Goal: Find specific page/section: Find specific page/section

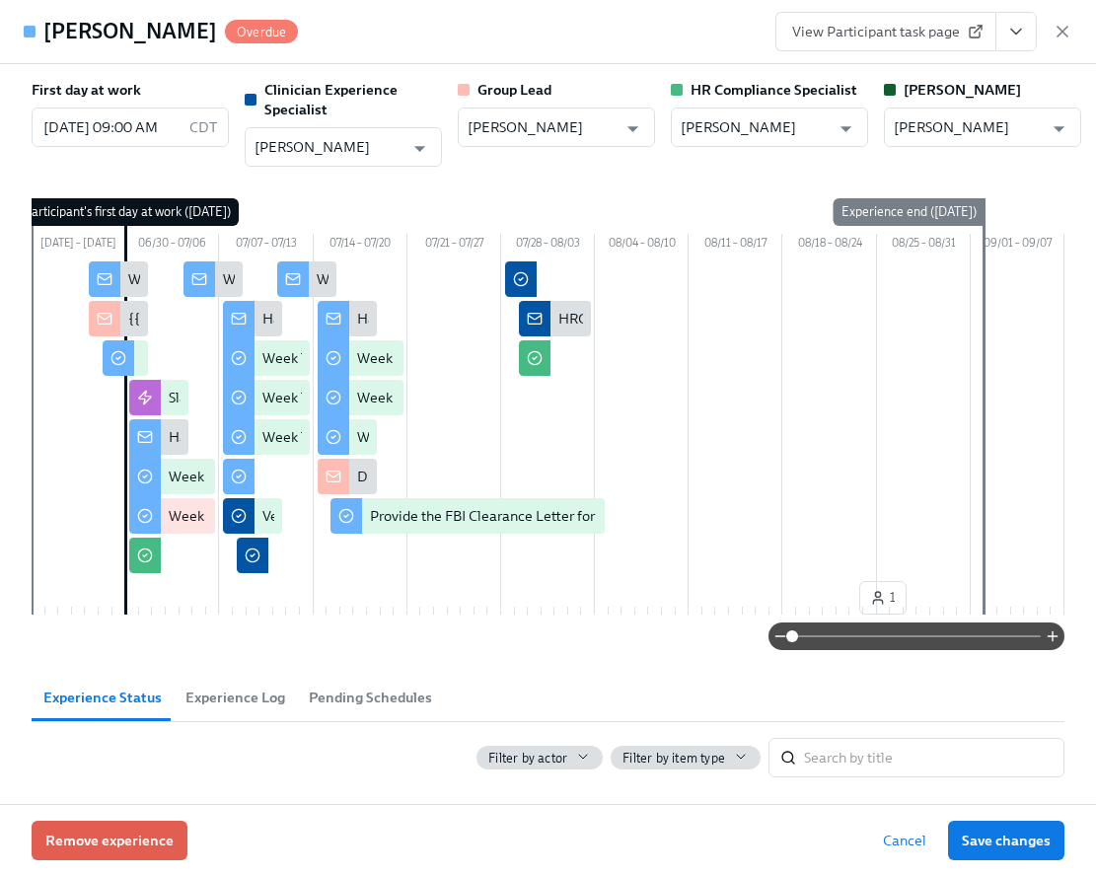
scroll to position [1471, 0]
click at [1054, 32] on icon "button" at bounding box center [1062, 32] width 20 height 20
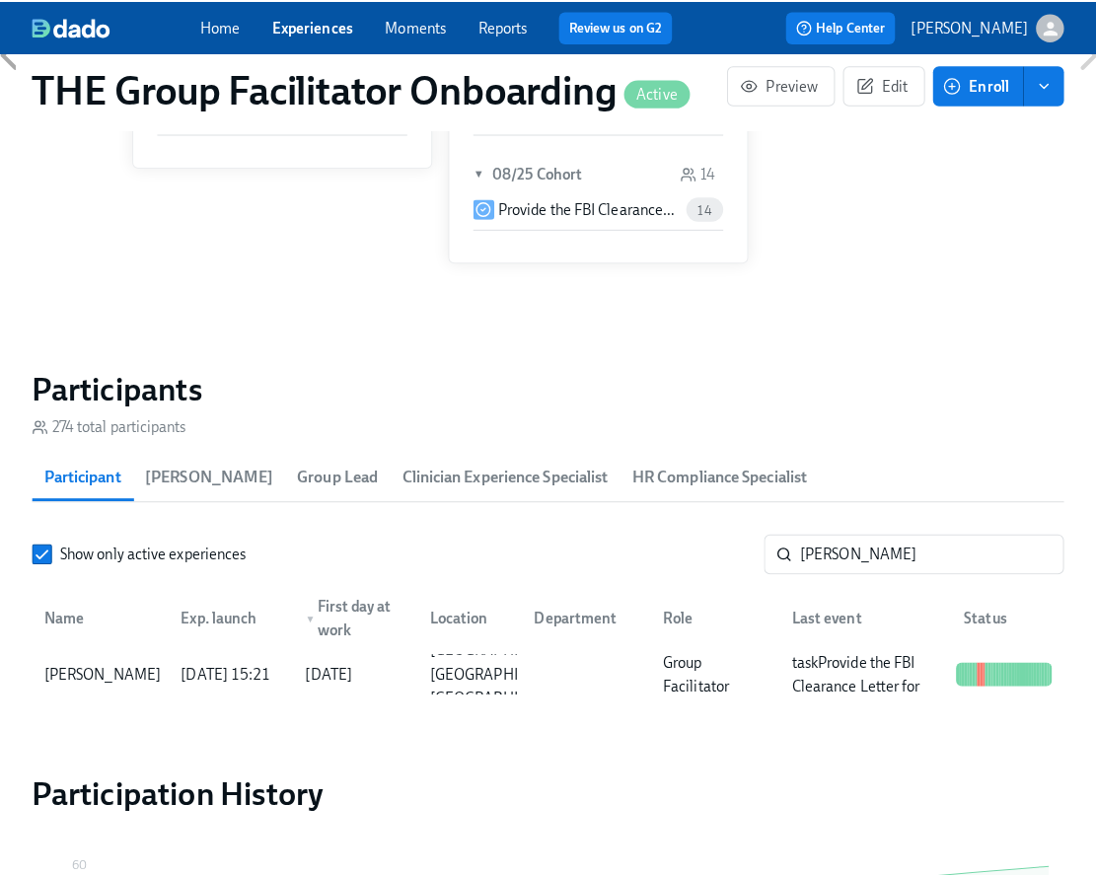
scroll to position [0, 33547]
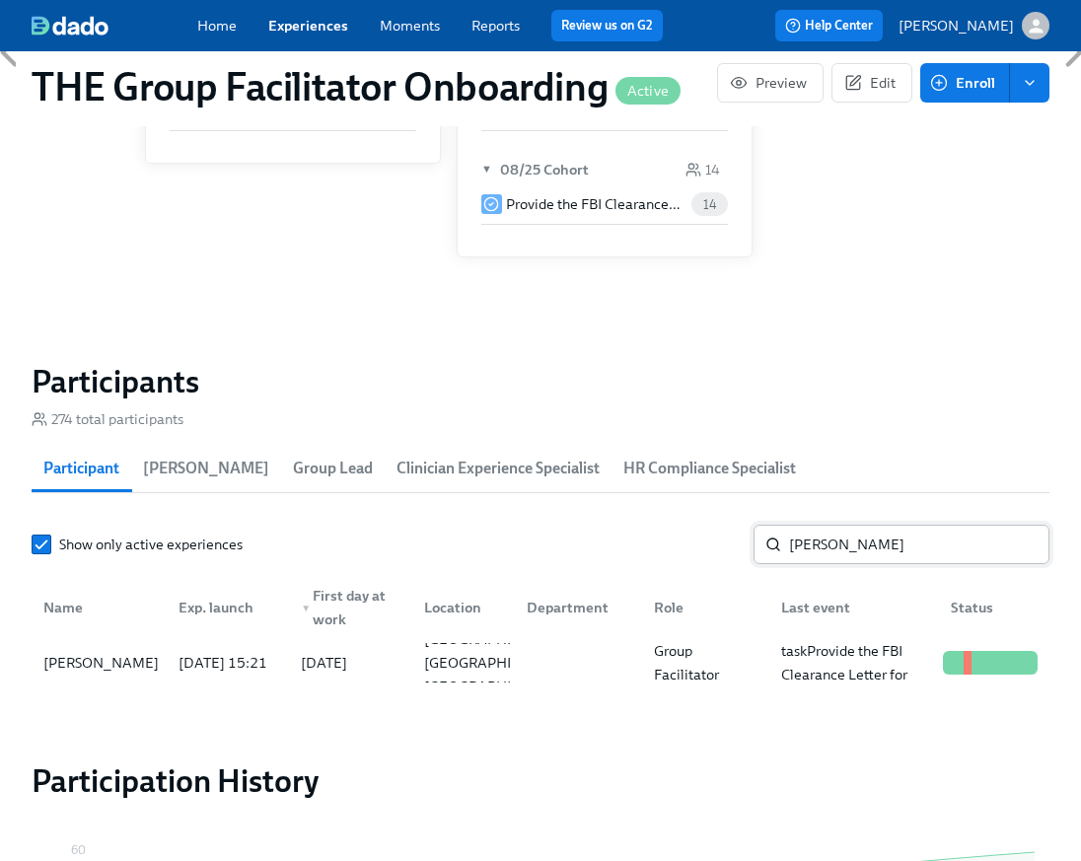
click at [856, 549] on input "zuniga" at bounding box center [919, 544] width 260 height 39
click at [853, 547] on input "zuniga" at bounding box center [919, 544] width 260 height 39
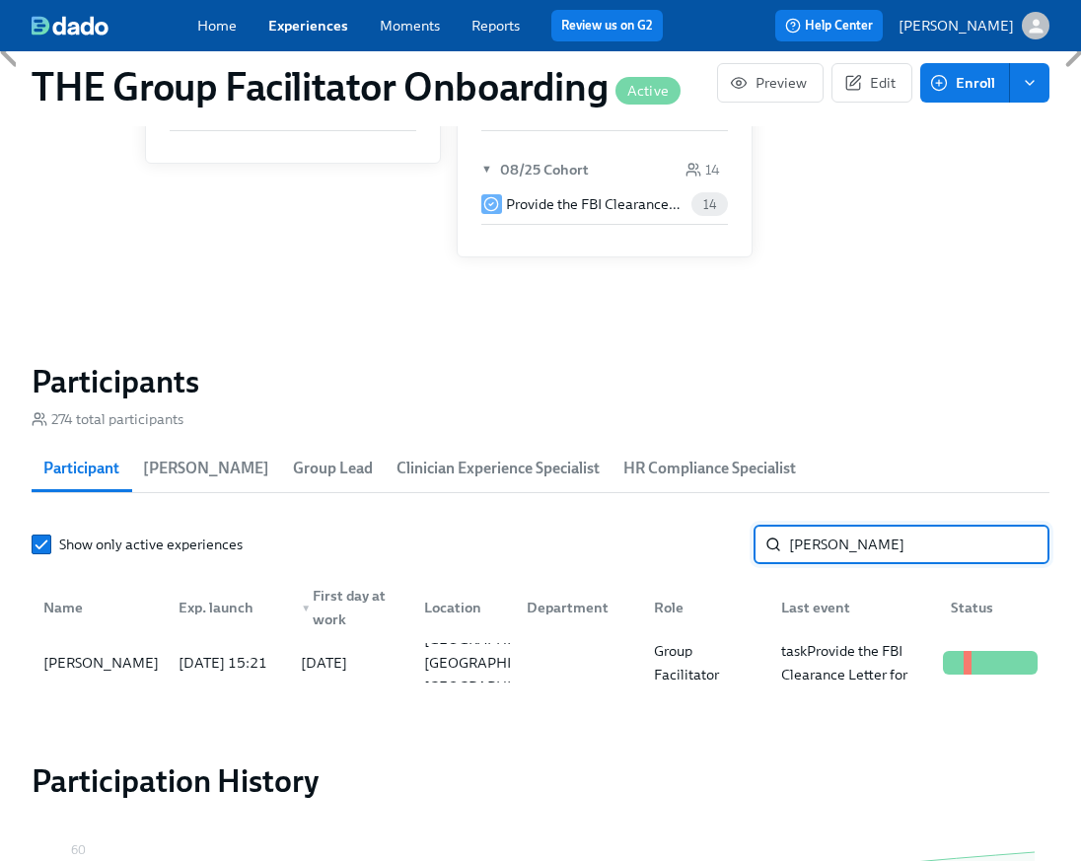
click at [853, 547] on input "zuniga" at bounding box center [919, 544] width 260 height 39
type input "urena"
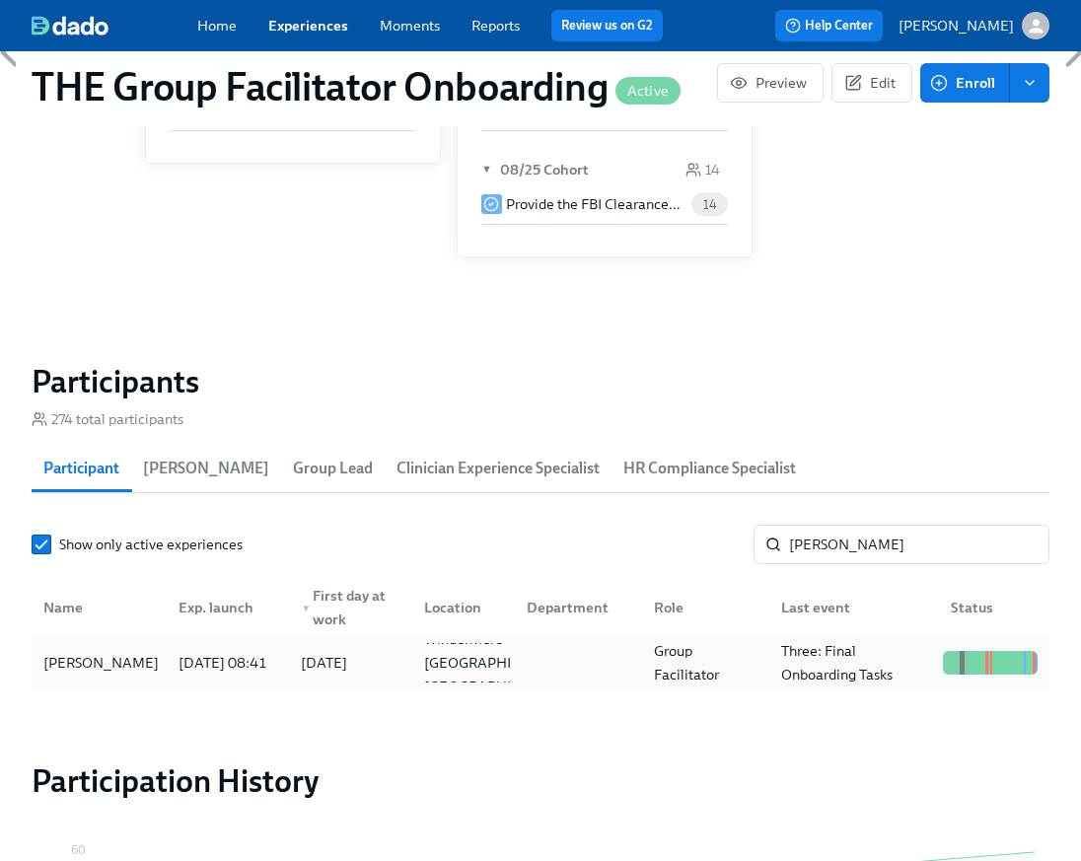
click at [146, 677] on div "[PERSON_NAME]" at bounding box center [99, 662] width 127 height 39
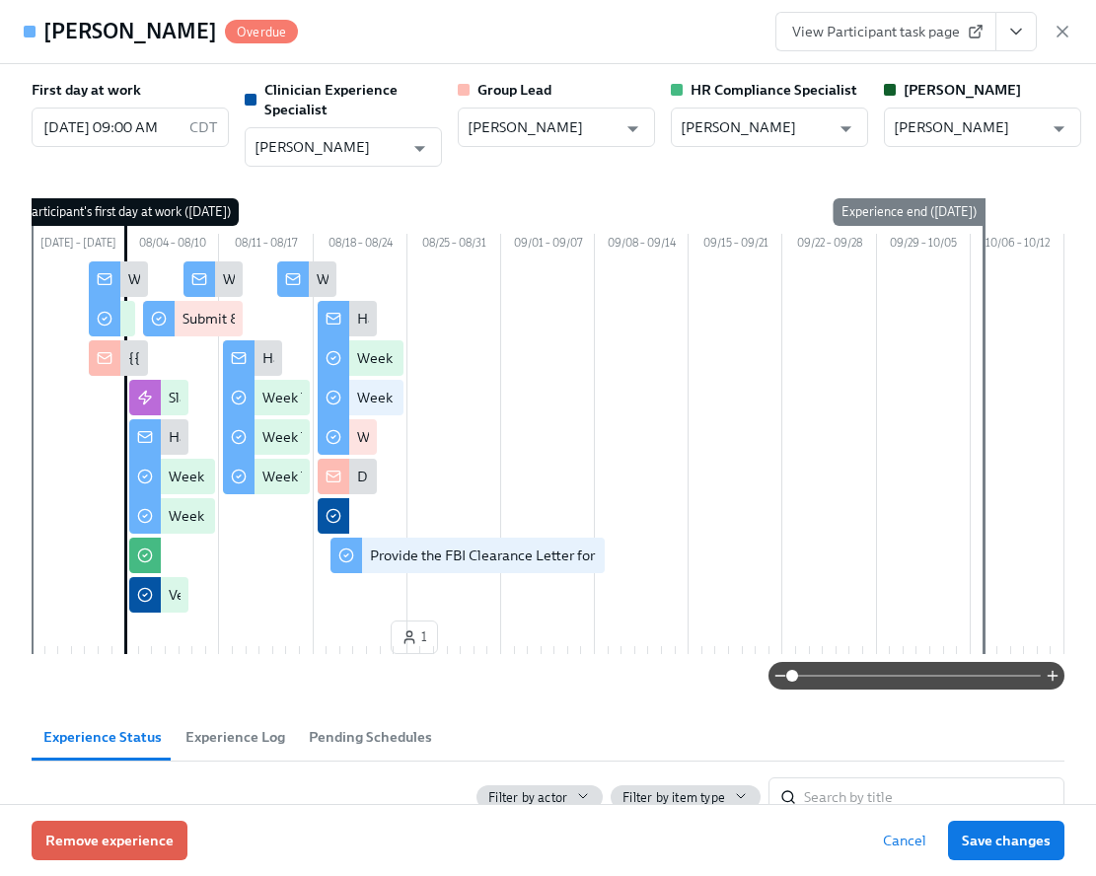
scroll to position [0, 33562]
click at [1020, 36] on icon "View task page" at bounding box center [1016, 32] width 20 height 20
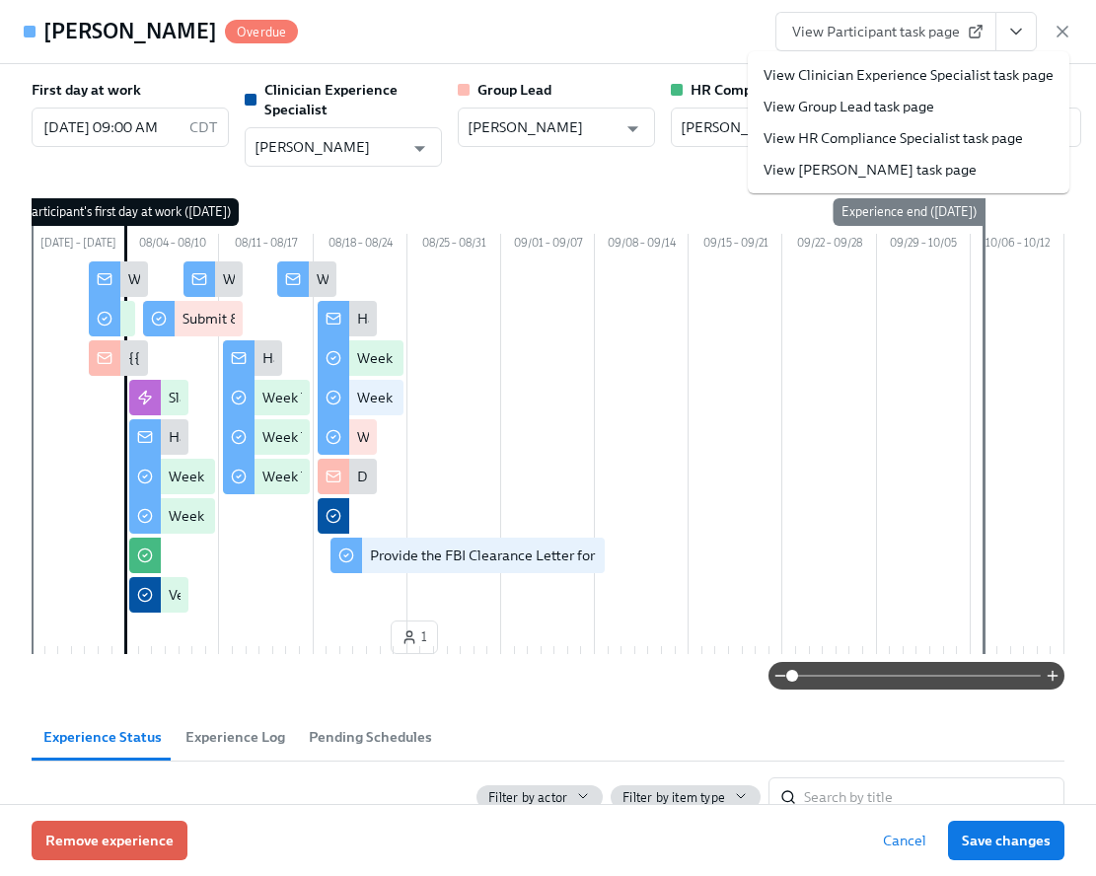
click at [980, 74] on link "View Clinician Experience Specialist task page" at bounding box center [908, 75] width 290 height 20
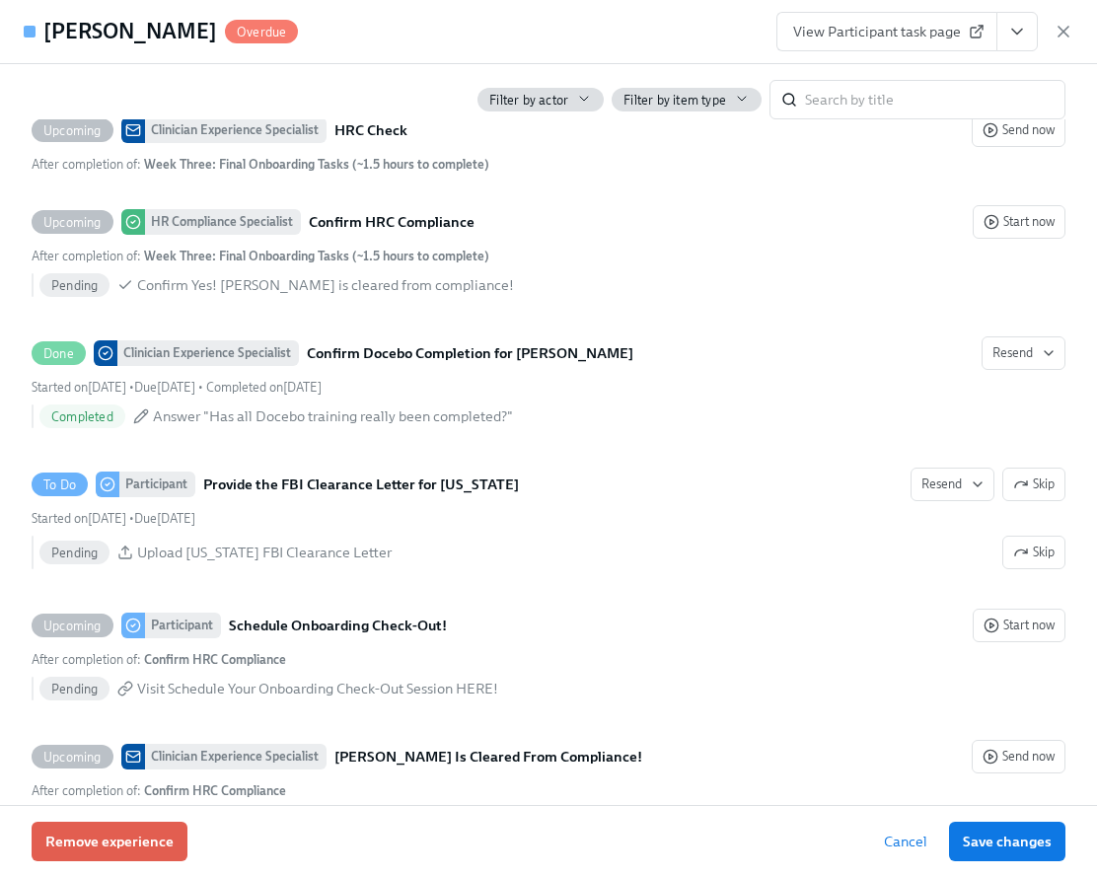
scroll to position [0, 33561]
click at [819, 97] on input "search" at bounding box center [935, 99] width 260 height 39
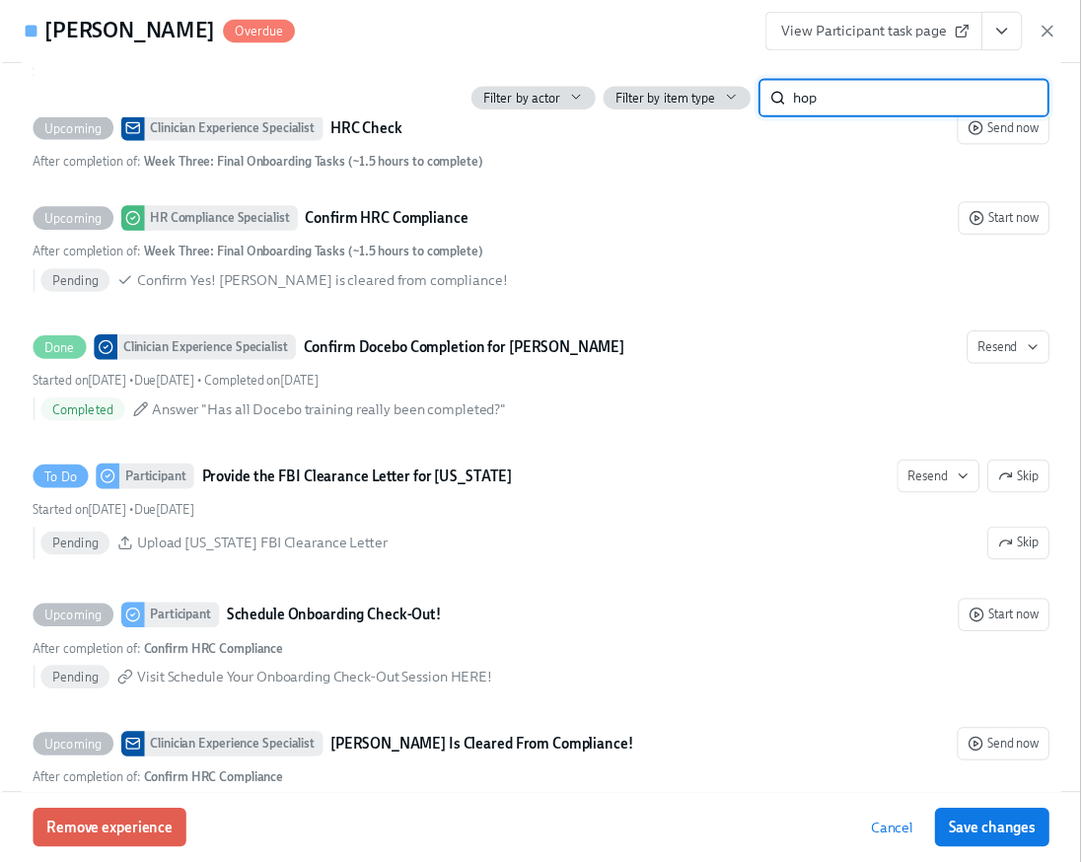
scroll to position [367, 0]
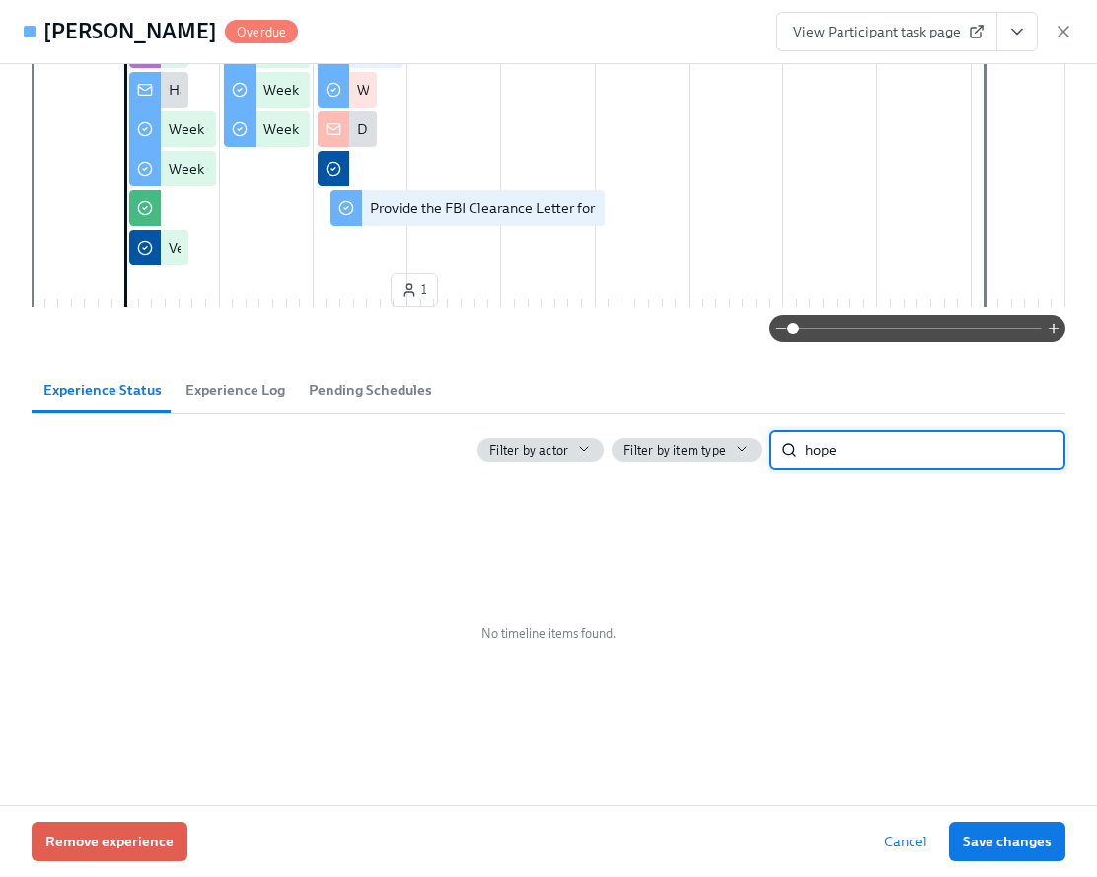
type input "hope"
click at [1055, 20] on div "View Participant task page" at bounding box center [924, 31] width 297 height 39
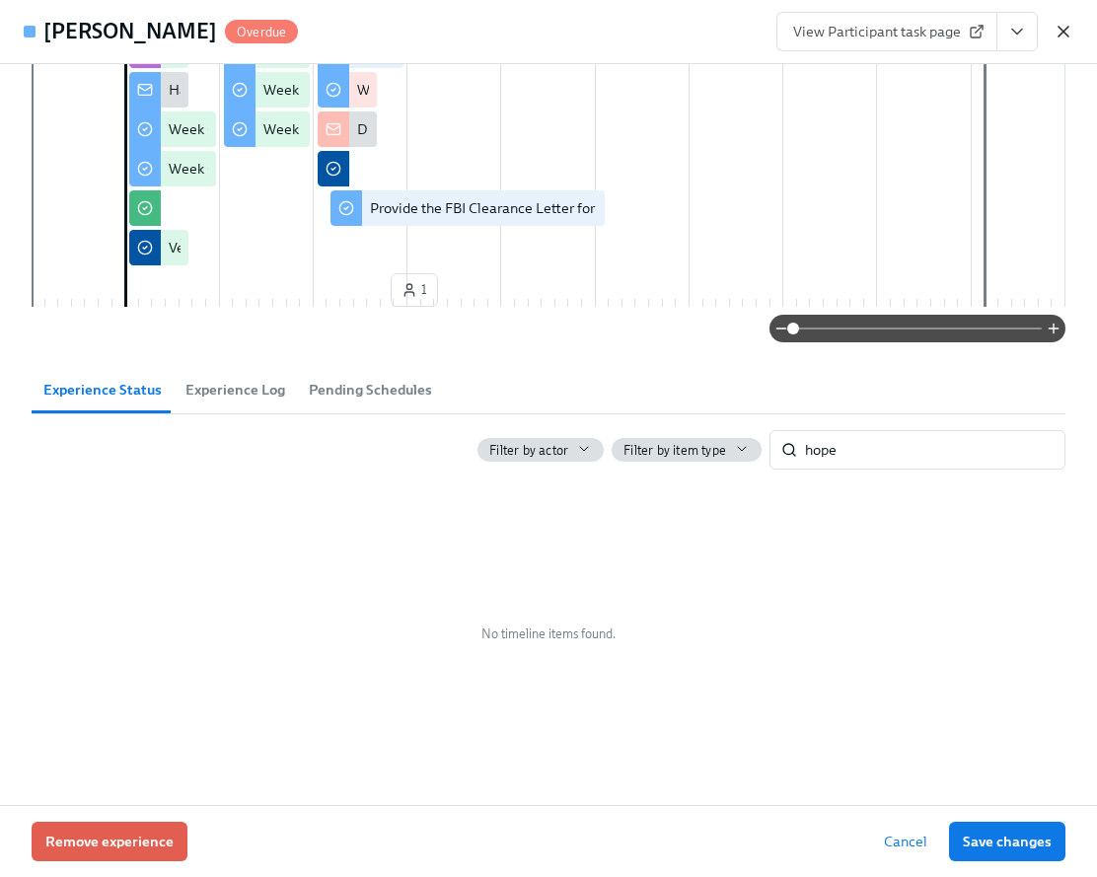
click at [1060, 25] on icon "button" at bounding box center [1063, 32] width 20 height 20
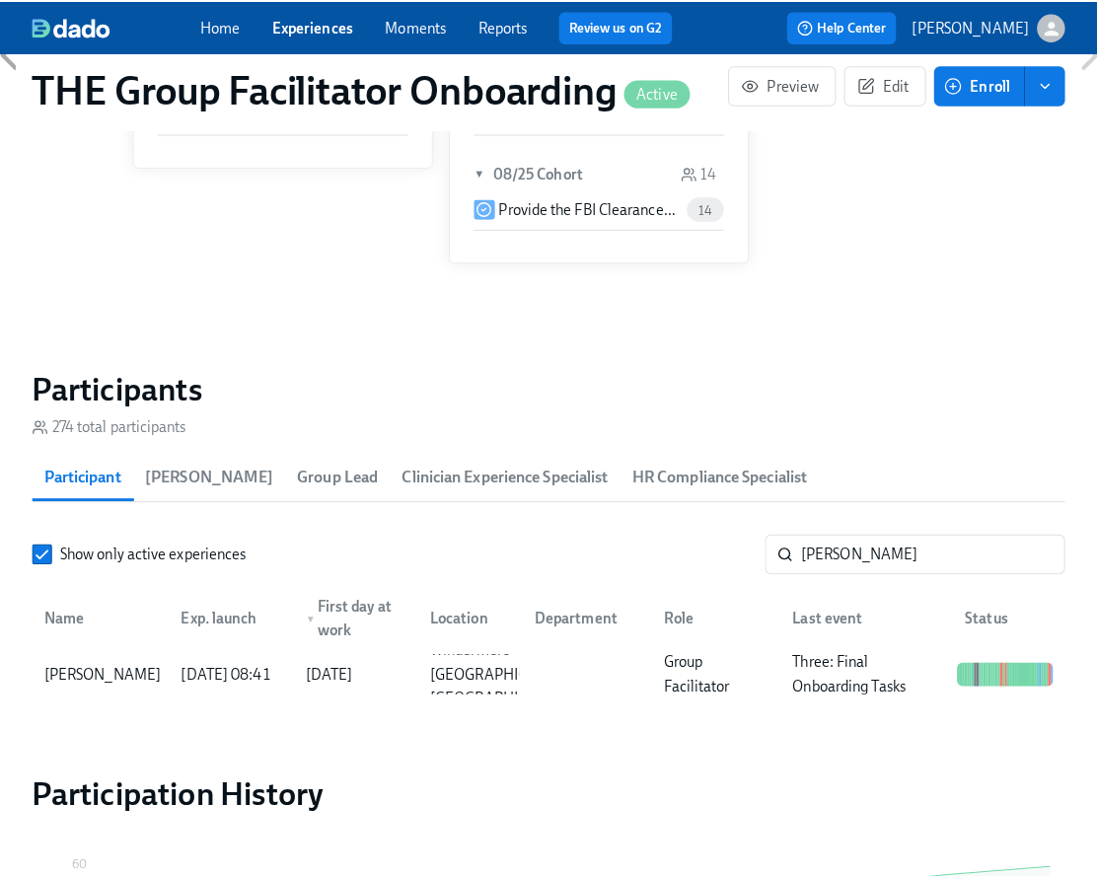
scroll to position [0, 33546]
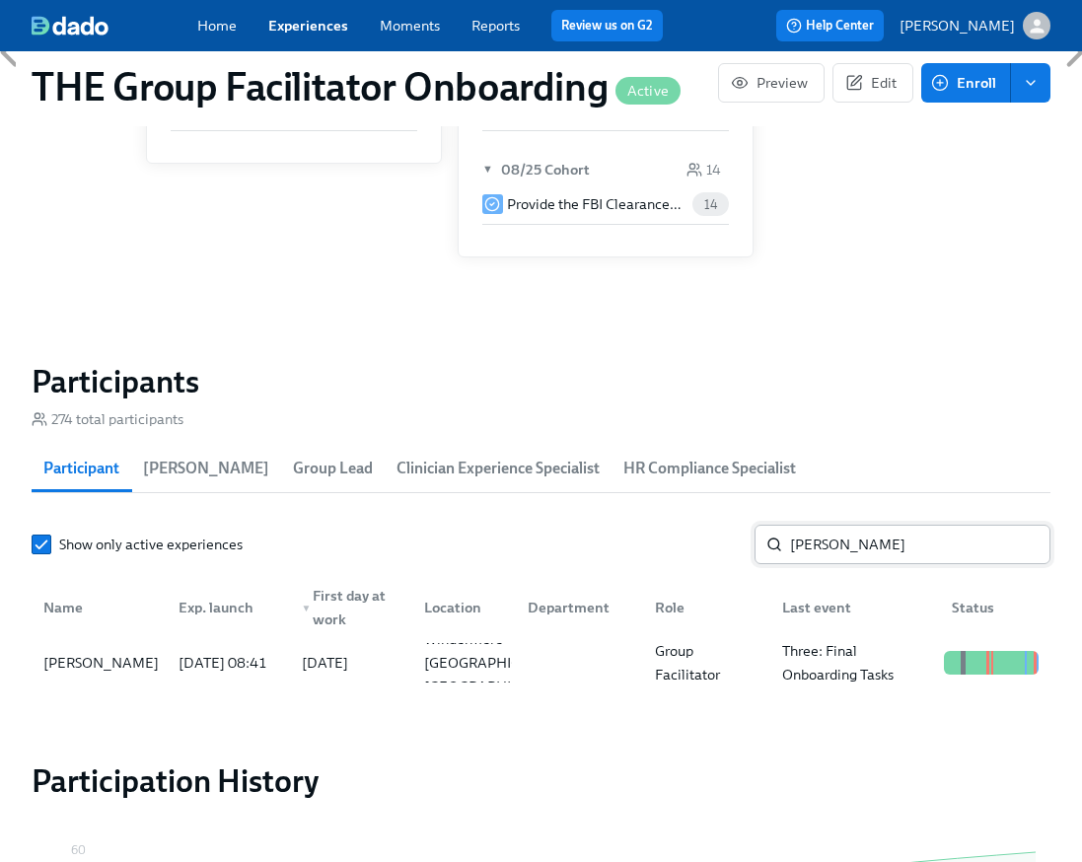
click at [871, 556] on input "urena" at bounding box center [920, 544] width 260 height 39
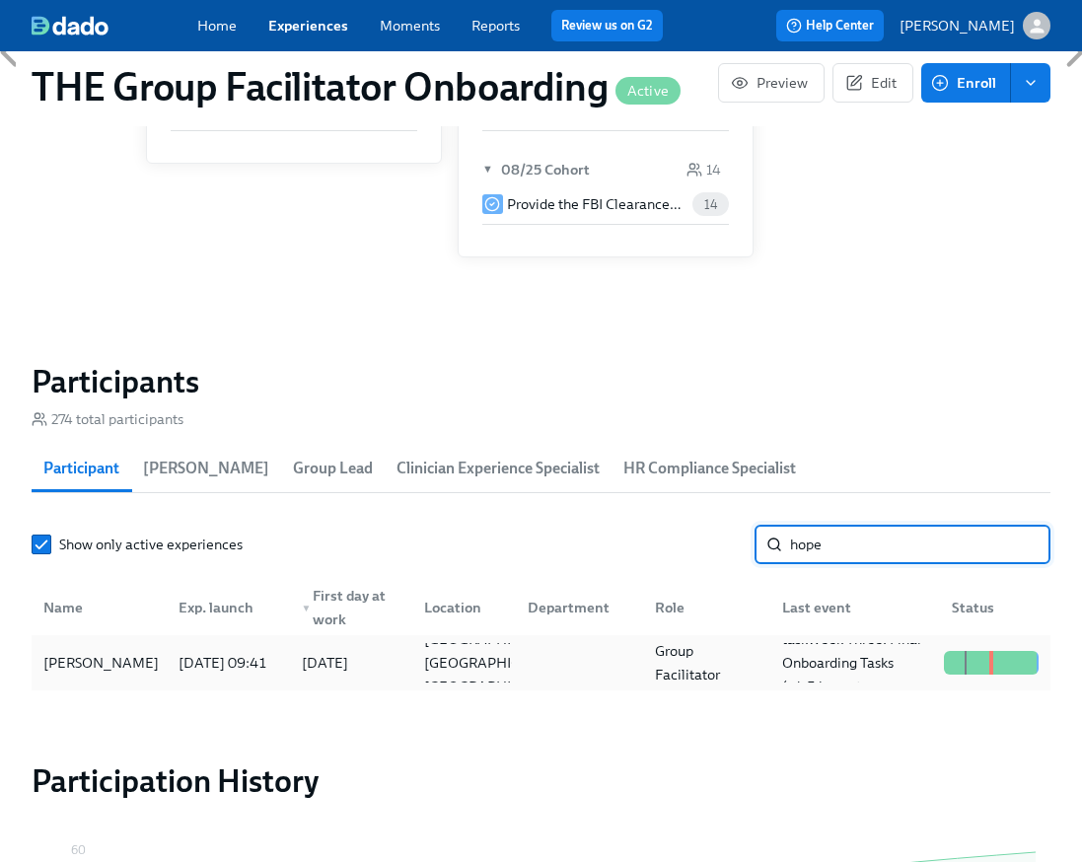
type input "hope"
click at [128, 662] on div "Hope Hendrix" at bounding box center [101, 663] width 131 height 24
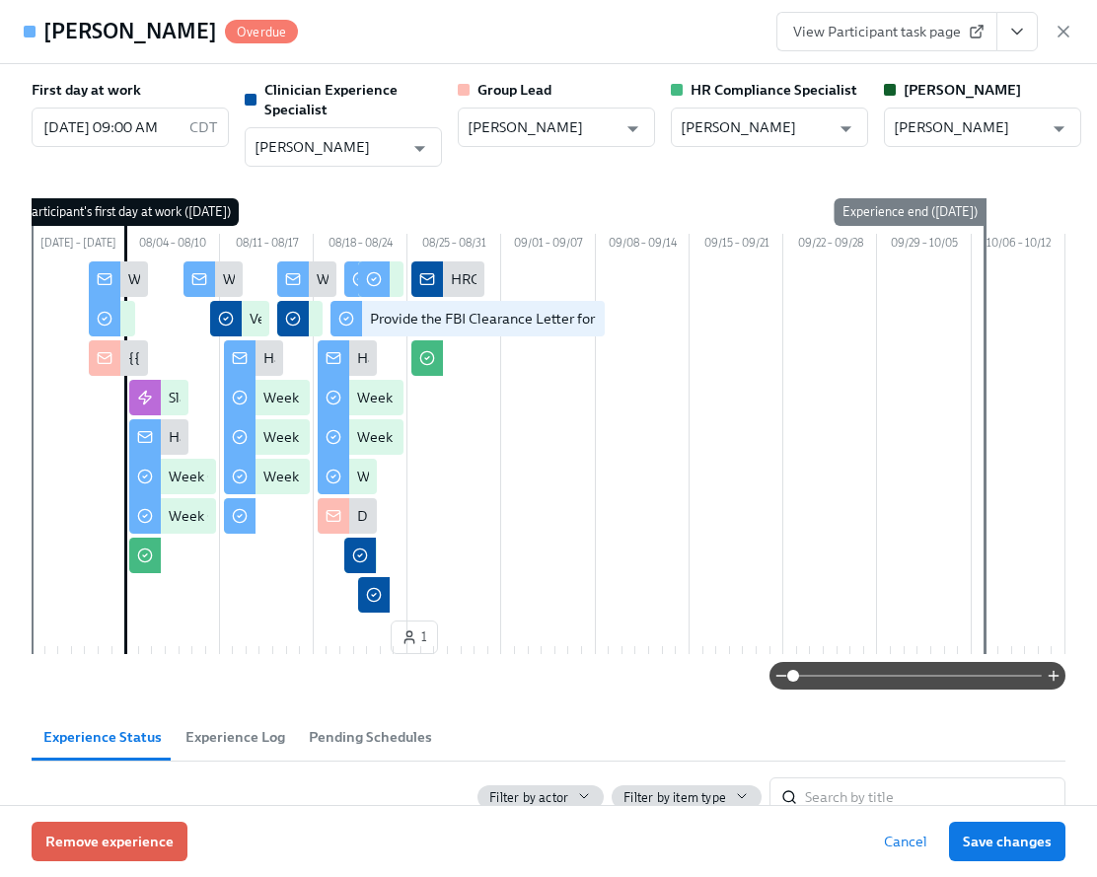
click at [1010, 36] on icon "View task page" at bounding box center [1017, 32] width 20 height 20
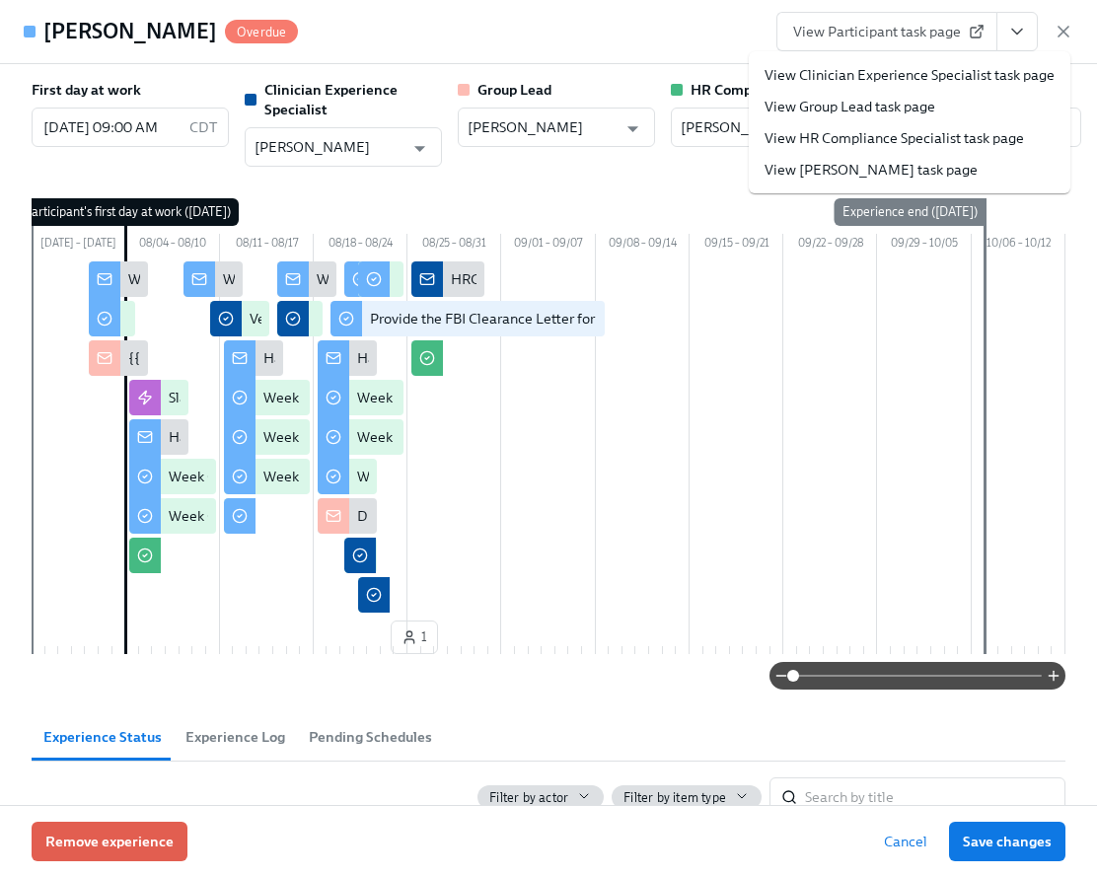
click at [949, 73] on link "View Clinician Experience Specialist task page" at bounding box center [909, 75] width 290 height 20
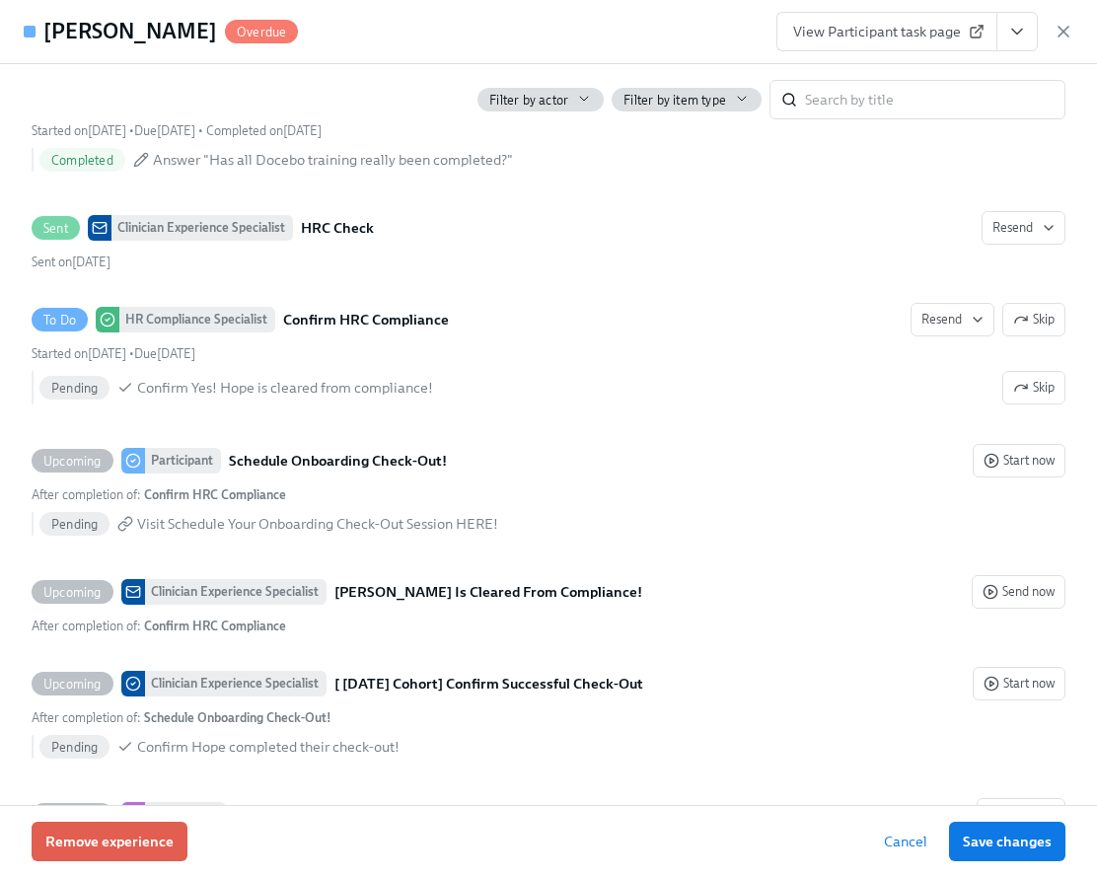
scroll to position [4874, 0]
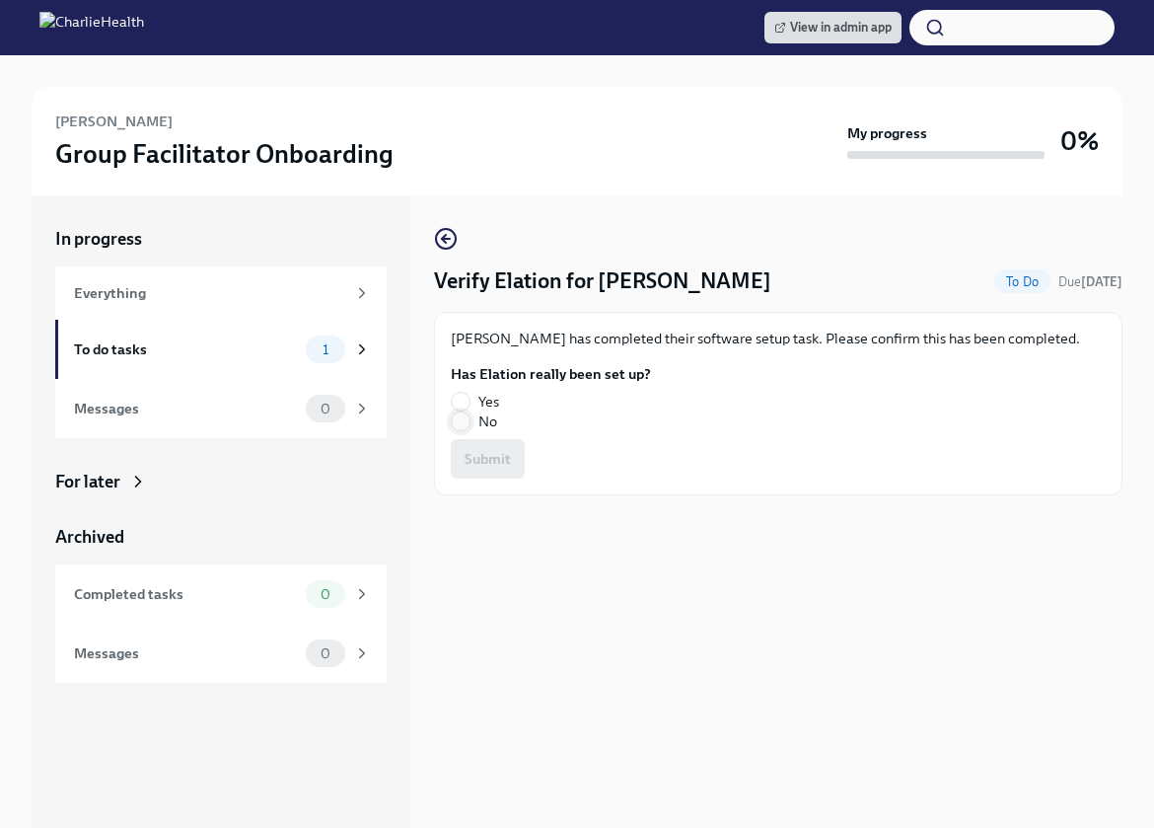
click at [458, 421] on input "No" at bounding box center [461, 421] width 18 height 18
radio input "true"
click at [508, 458] on span "Submit" at bounding box center [488, 459] width 46 height 20
